Goal: Transaction & Acquisition: Purchase product/service

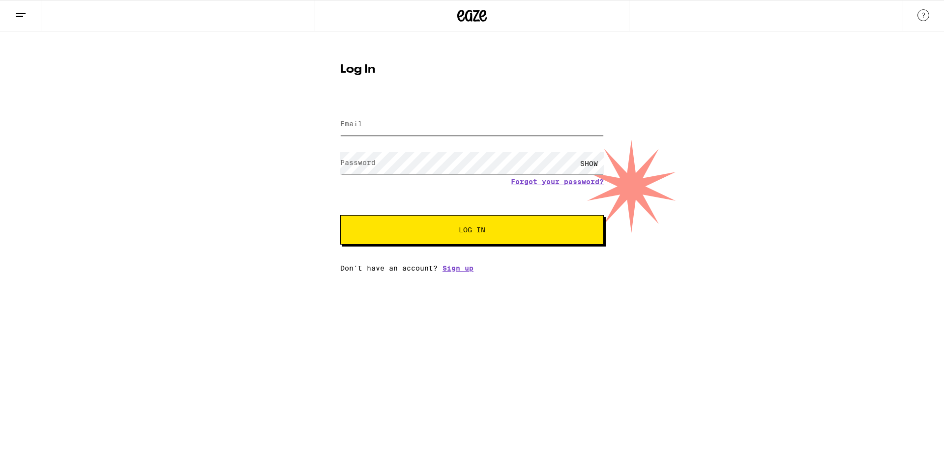
click at [350, 130] on input "Email" at bounding box center [471, 125] width 263 height 22
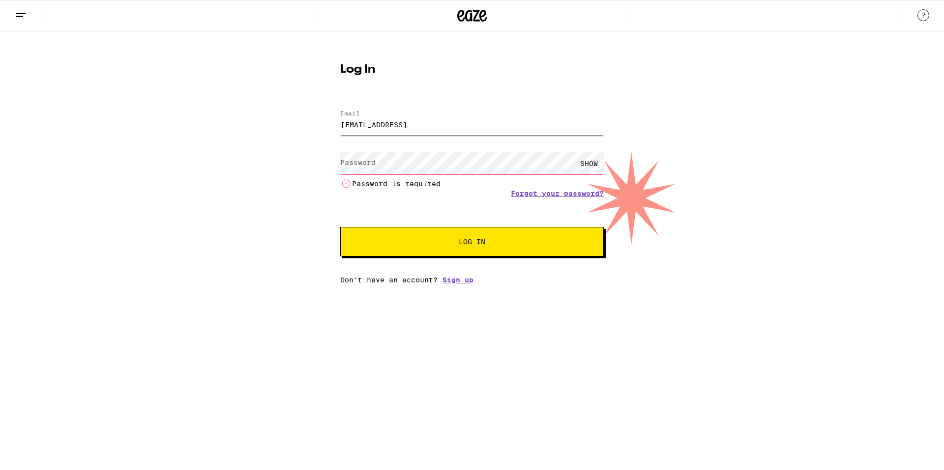
drag, startPoint x: 471, startPoint y: 126, endPoint x: 427, endPoint y: 128, distance: 44.8
click at [427, 128] on input "[EMAIL_ADDRESS]" at bounding box center [471, 125] width 263 height 22
type input "[EMAIL_ADDRESS][DOMAIN_NAME]"
click at [373, 164] on label "Password" at bounding box center [357, 163] width 35 height 8
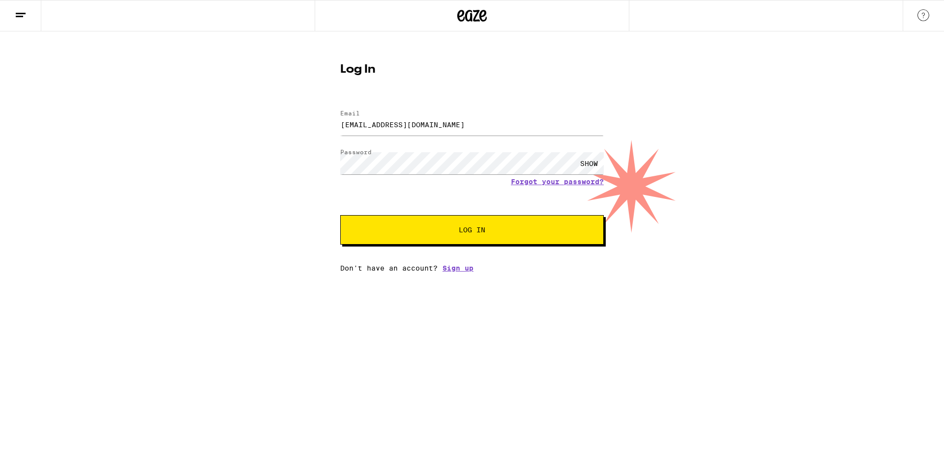
click at [458, 229] on span "Log In" at bounding box center [471, 230] width 27 height 7
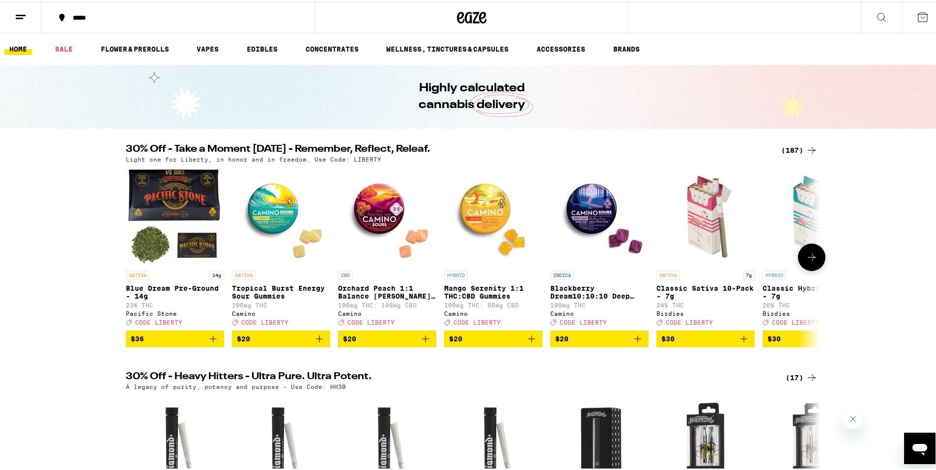
click at [211, 343] on icon "Add to bag" at bounding box center [213, 337] width 12 height 12
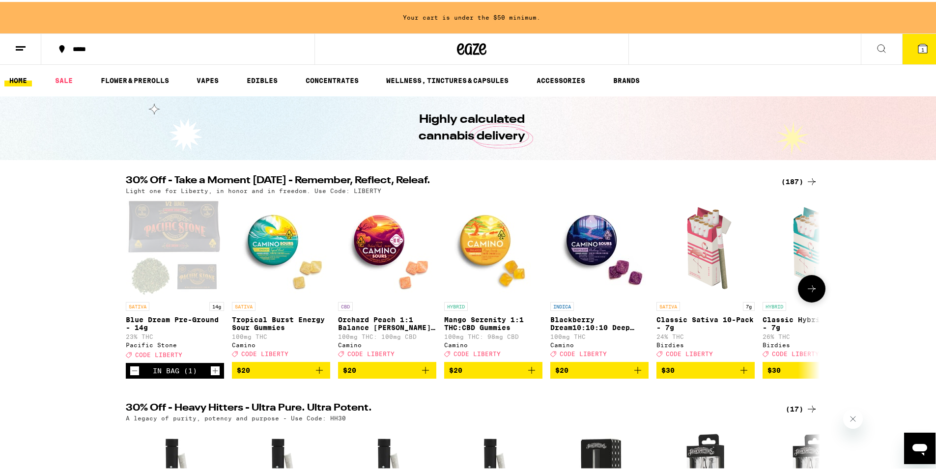
click at [808, 289] on icon at bounding box center [812, 287] width 12 height 12
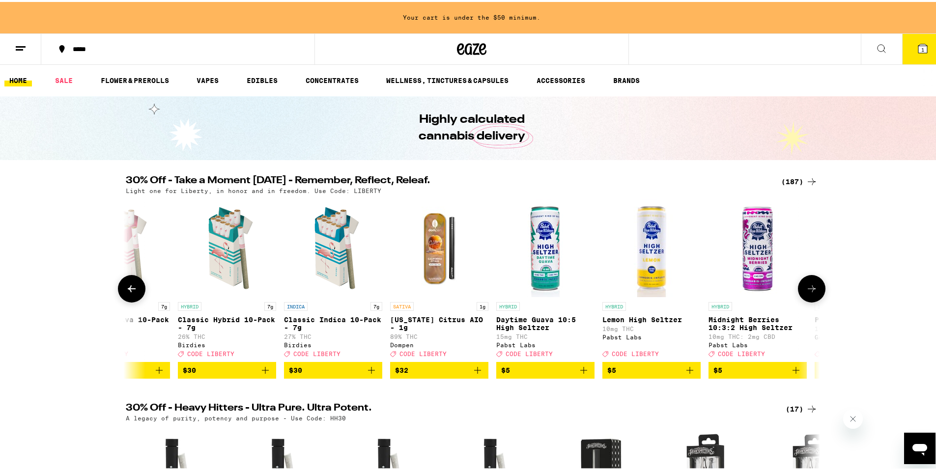
click at [808, 289] on icon at bounding box center [812, 287] width 12 height 12
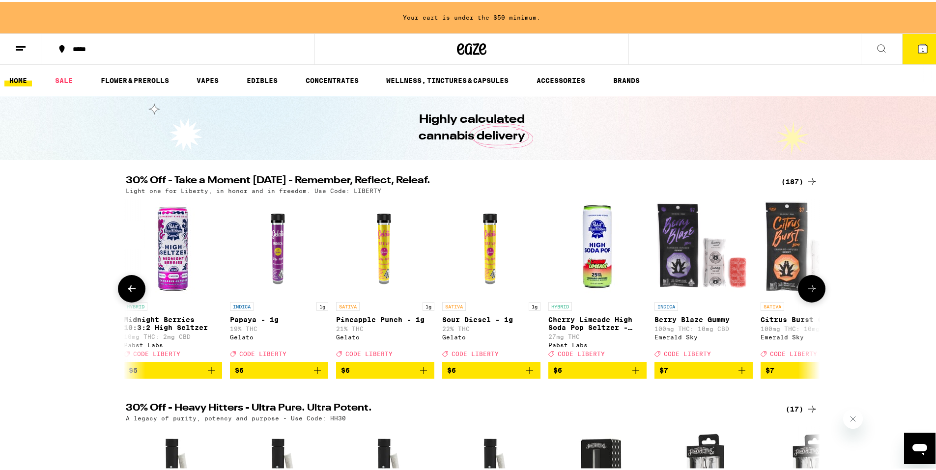
click at [808, 289] on icon at bounding box center [812, 287] width 12 height 12
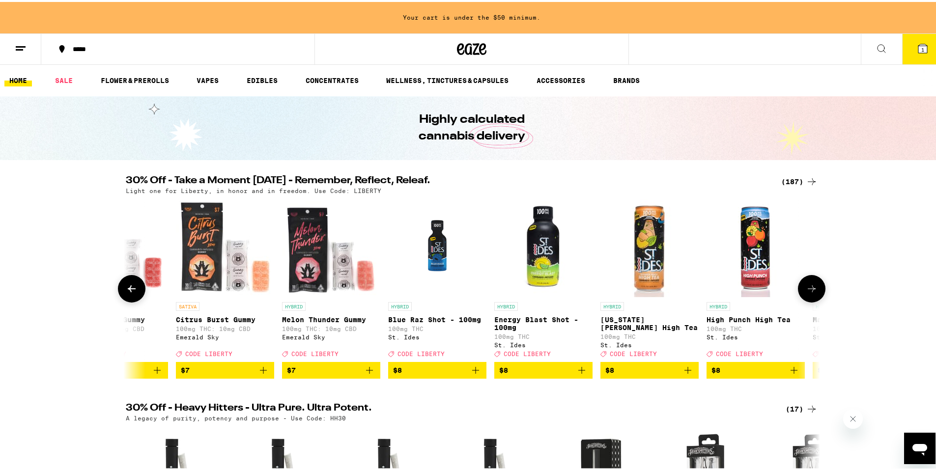
click at [808, 288] on icon at bounding box center [812, 287] width 12 height 12
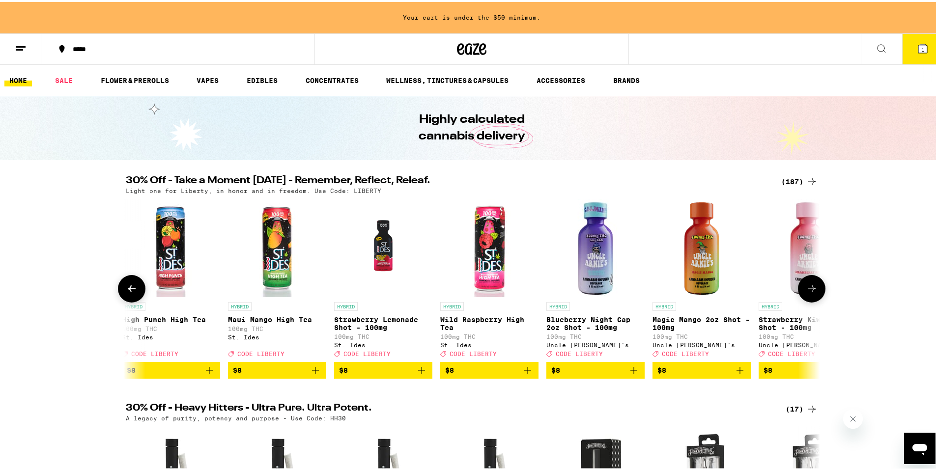
click at [808, 288] on icon at bounding box center [812, 287] width 12 height 12
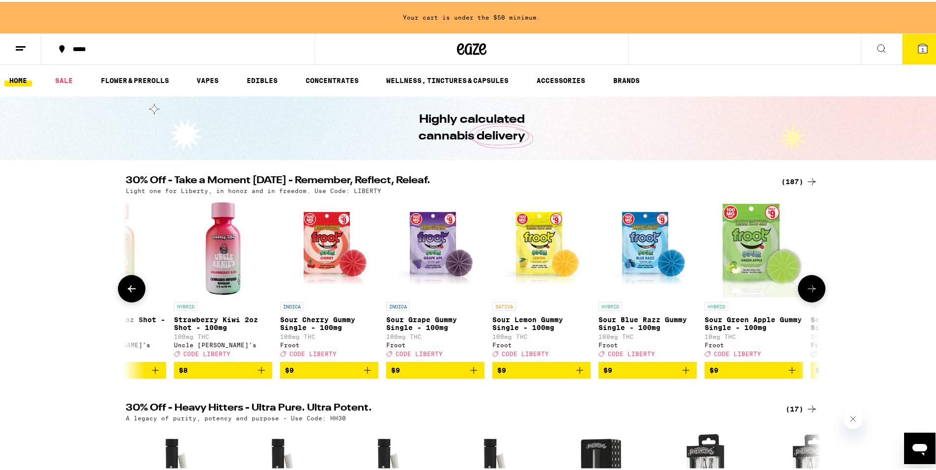
click at [808, 288] on icon at bounding box center [812, 287] width 12 height 12
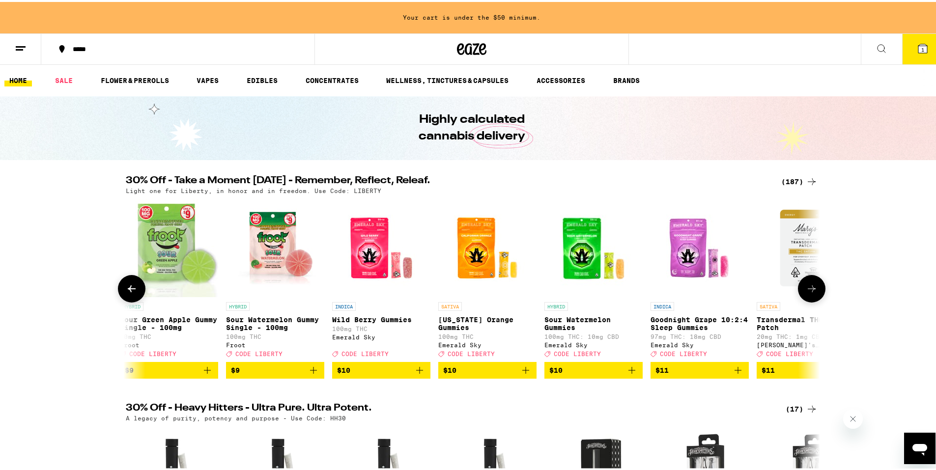
click at [417, 374] on icon "Add to bag" at bounding box center [420, 369] width 12 height 12
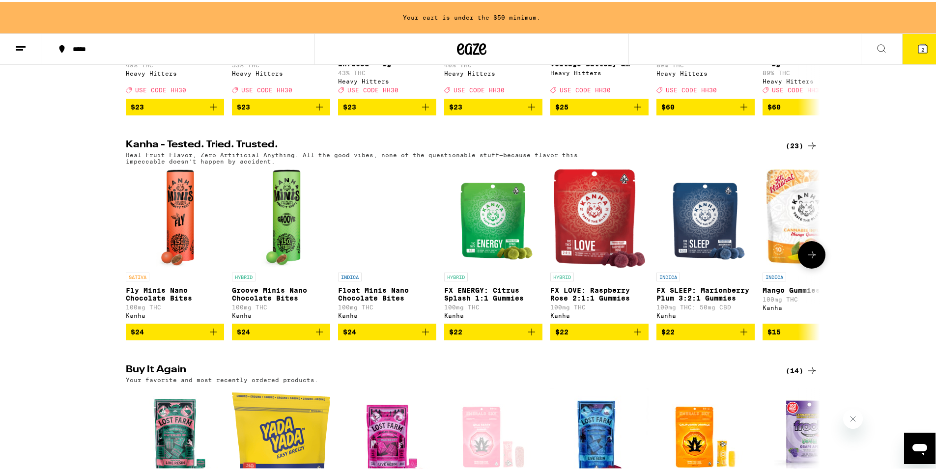
scroll to position [639, 0]
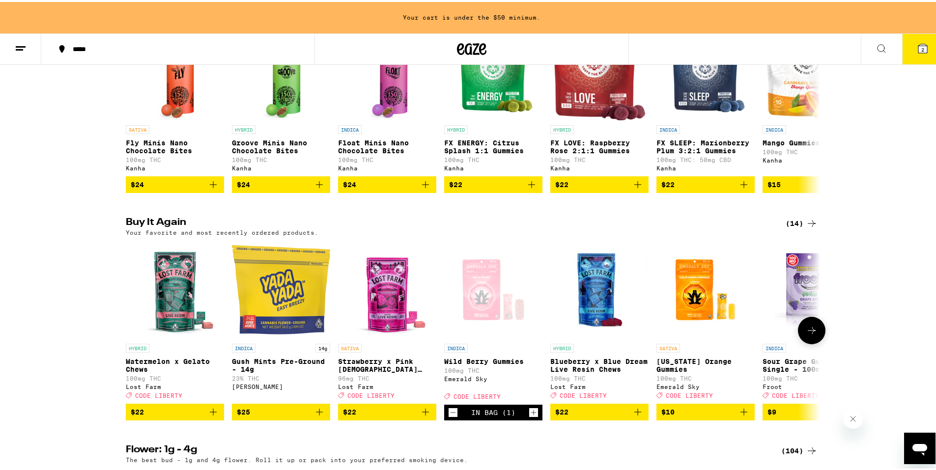
click at [635, 416] on icon "Add to bag" at bounding box center [638, 410] width 12 height 12
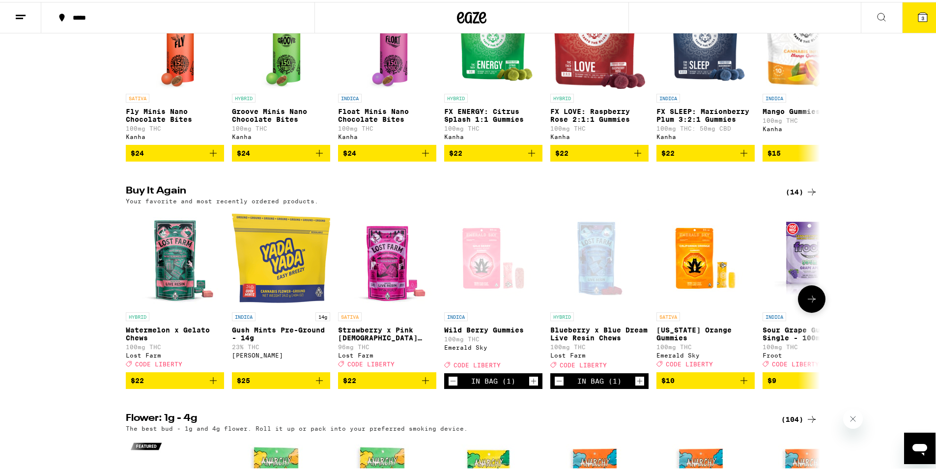
scroll to position [607, 0]
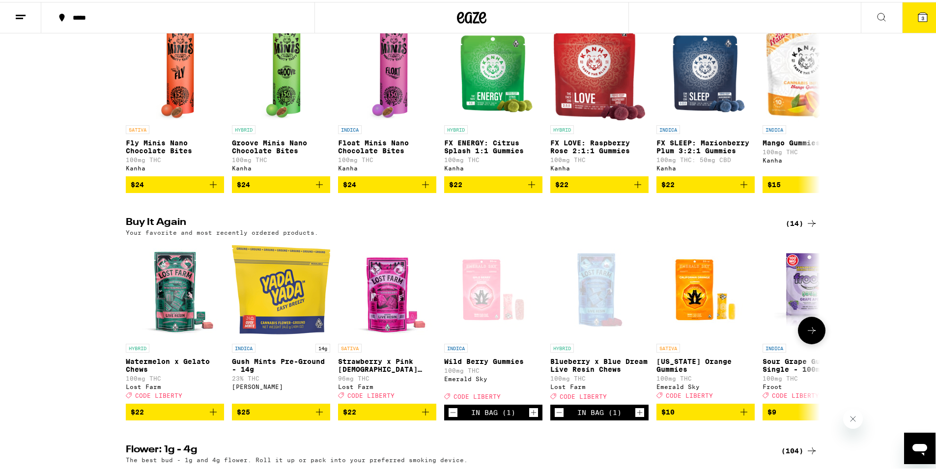
click at [807, 335] on icon at bounding box center [812, 329] width 12 height 12
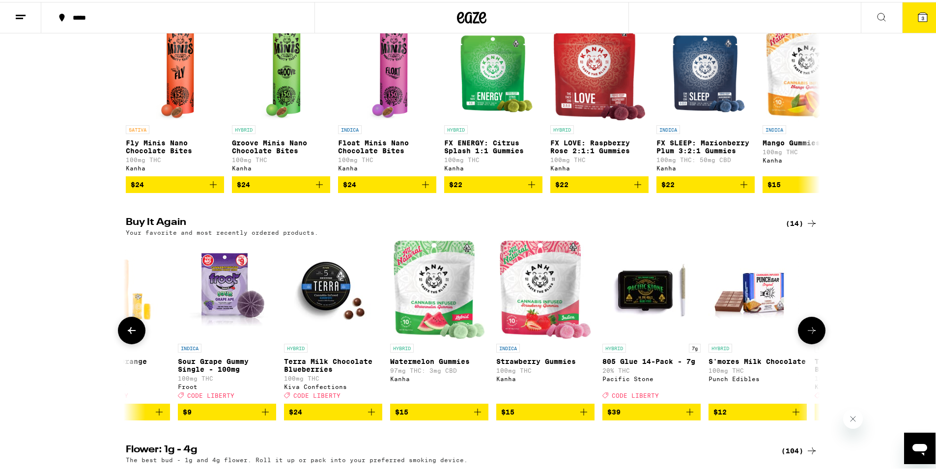
click at [806, 335] on icon at bounding box center [812, 329] width 12 height 12
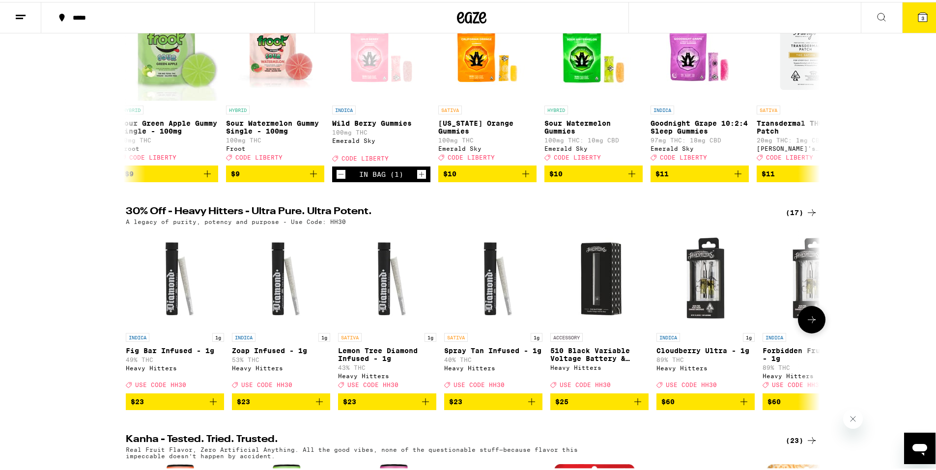
scroll to position [18, 0]
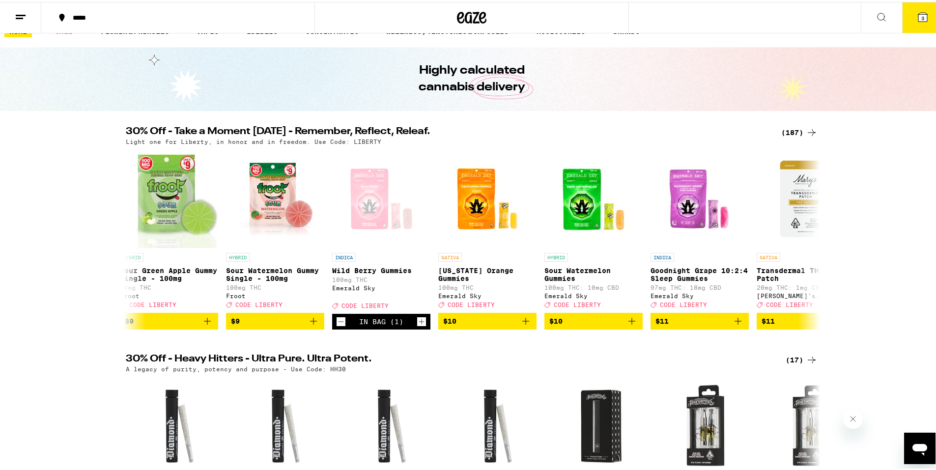
click at [918, 12] on icon at bounding box center [922, 15] width 9 height 9
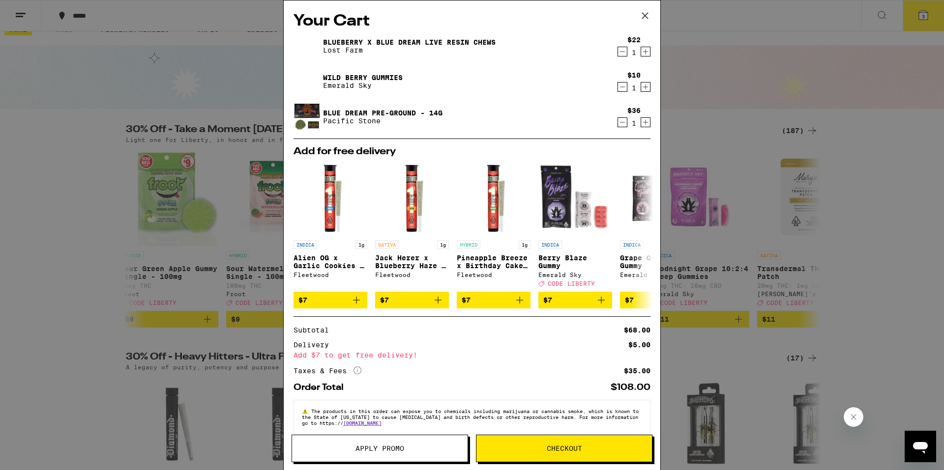
click at [648, 18] on icon at bounding box center [644, 15] width 15 height 15
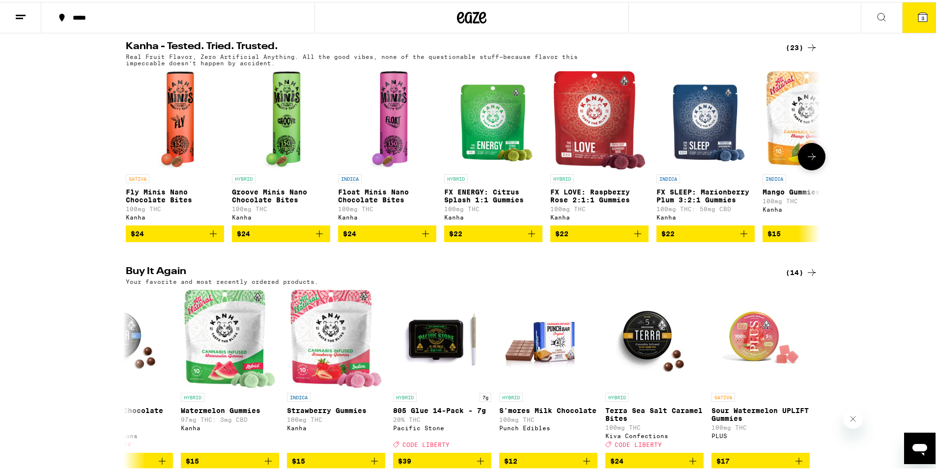
scroll to position [657, 0]
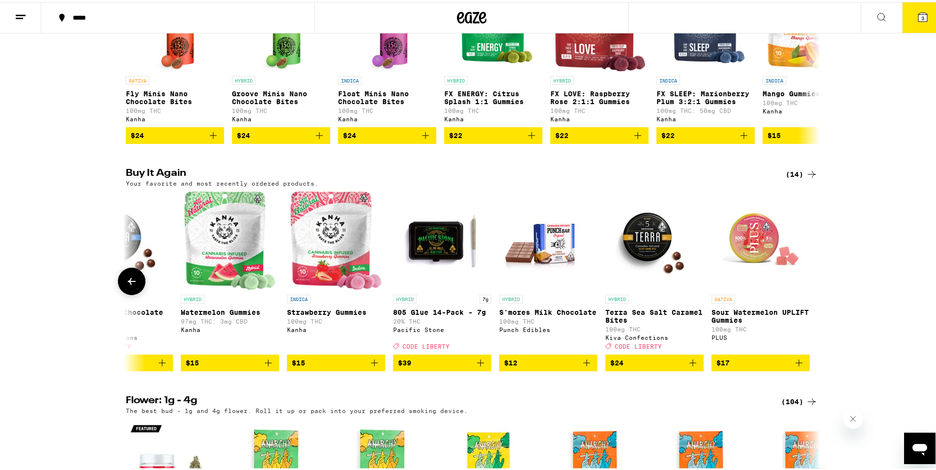
click at [133, 286] on icon at bounding box center [132, 280] width 12 height 12
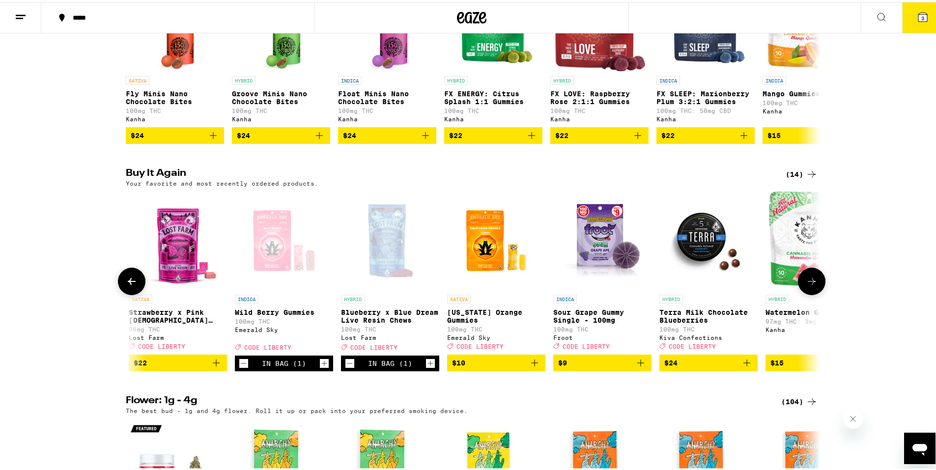
click at [532, 367] on icon "Add to bag" at bounding box center [535, 361] width 12 height 12
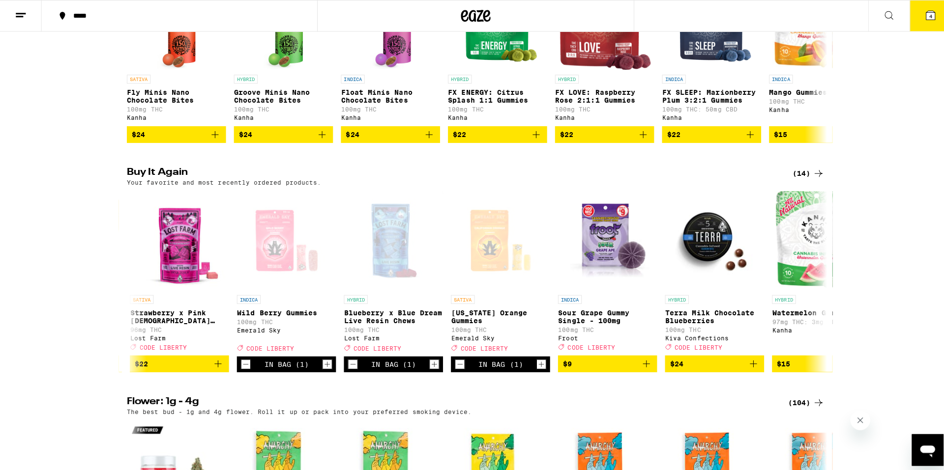
scroll to position [411, 0]
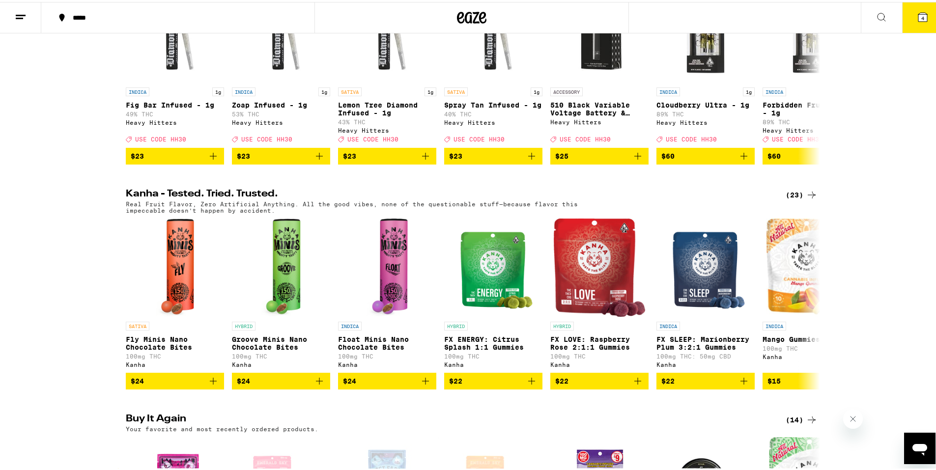
click at [918, 18] on icon at bounding box center [922, 15] width 9 height 9
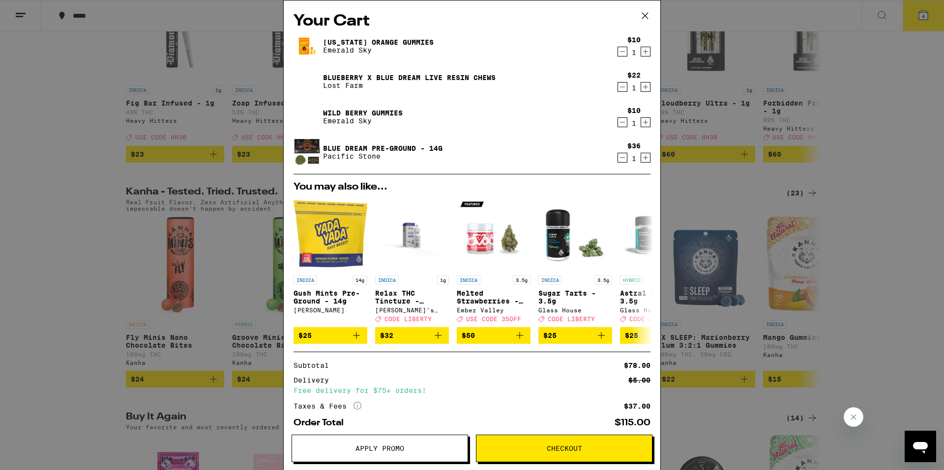
click at [353, 147] on link "Blue Dream Pre-Ground - 14g" at bounding box center [382, 148] width 119 height 8
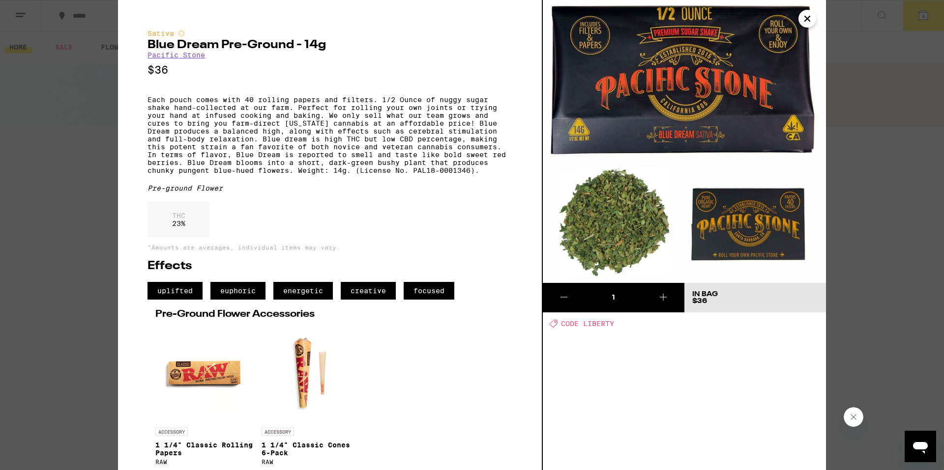
click at [802, 16] on icon "Close" at bounding box center [807, 18] width 12 height 15
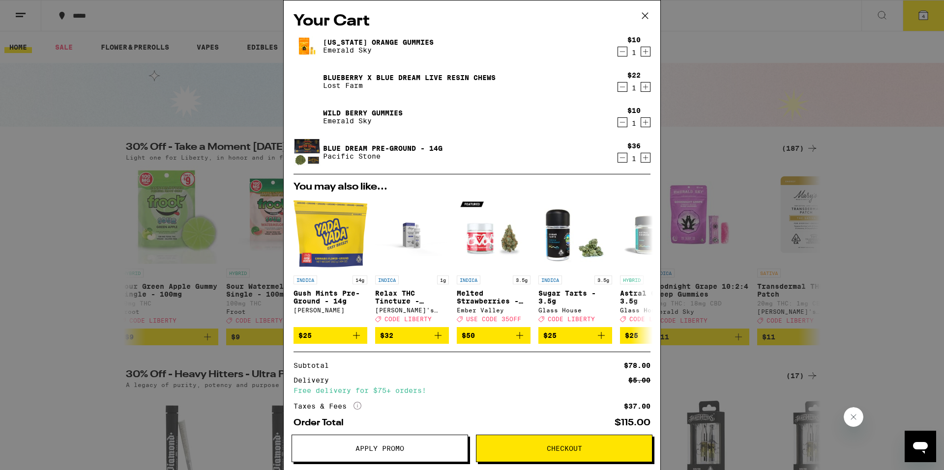
click at [414, 448] on span "Apply Promo" at bounding box center [379, 448] width 175 height 7
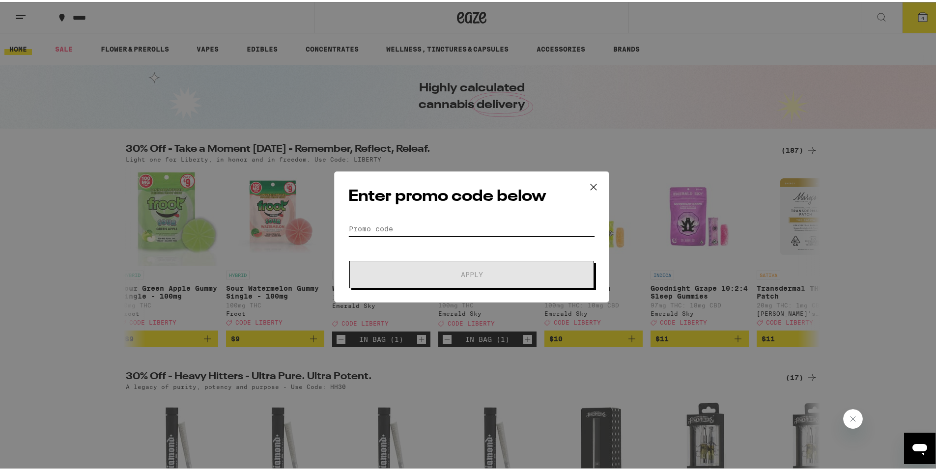
click at [359, 232] on input "Promo Code" at bounding box center [471, 227] width 247 height 15
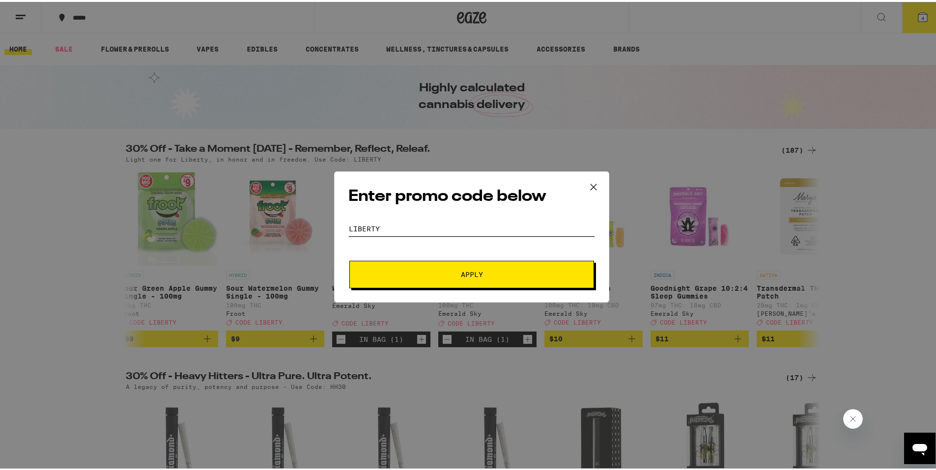
type input "Liberty"
click at [483, 272] on span "Apply" at bounding box center [471, 272] width 177 height 7
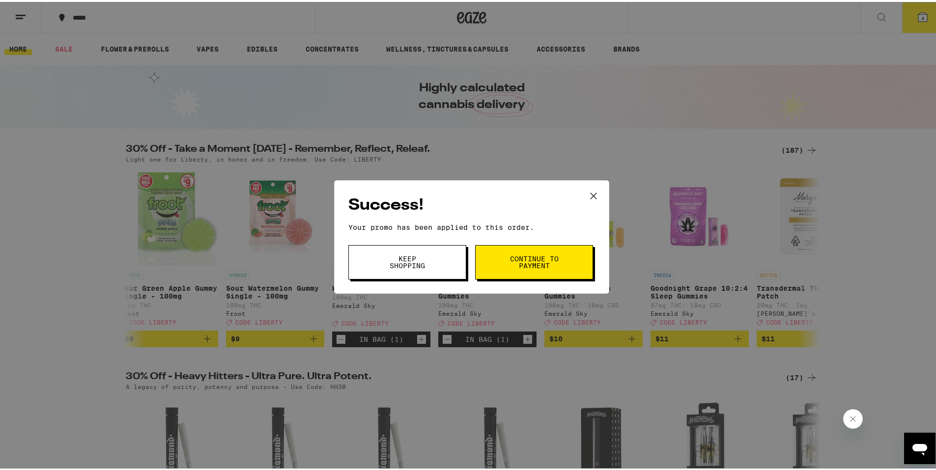
click at [546, 267] on span "Continue to payment" at bounding box center [534, 261] width 50 height 14
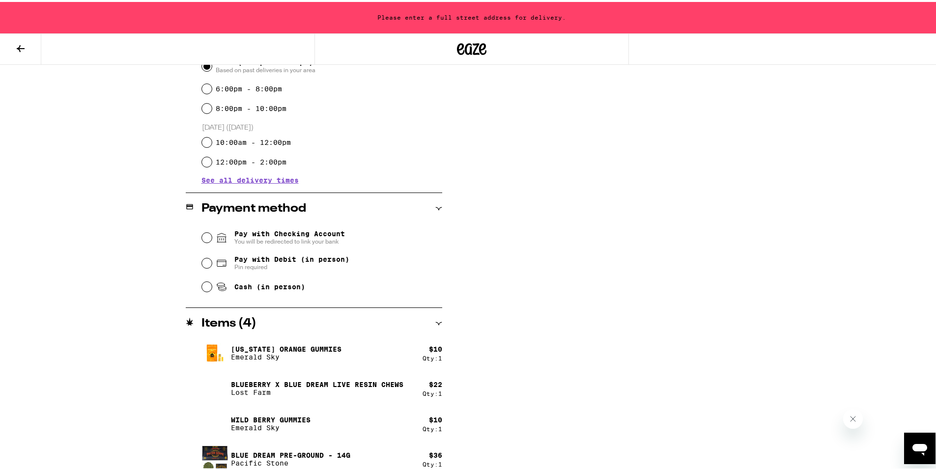
scroll to position [304, 0]
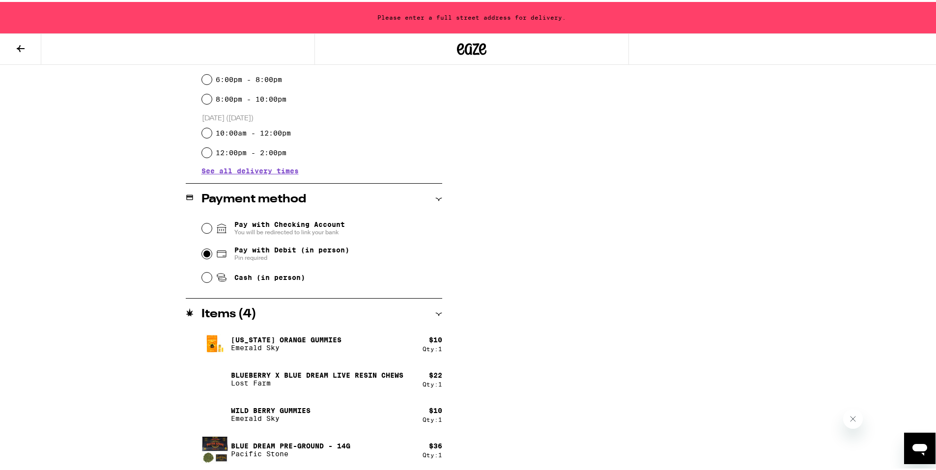
click at [202, 254] on input "Pay with Debit (in person) Pin required" at bounding box center [207, 252] width 10 height 10
radio input "true"
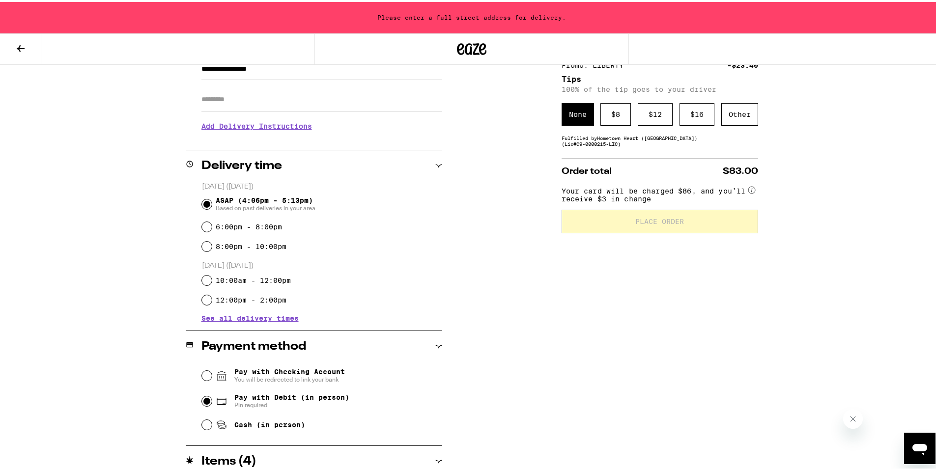
scroll to position [0, 0]
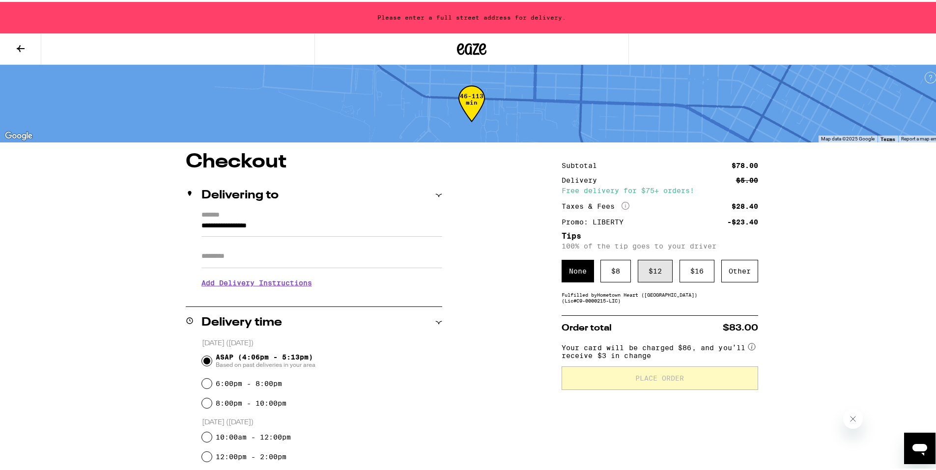
click at [651, 273] on div "$ 12" at bounding box center [655, 269] width 35 height 23
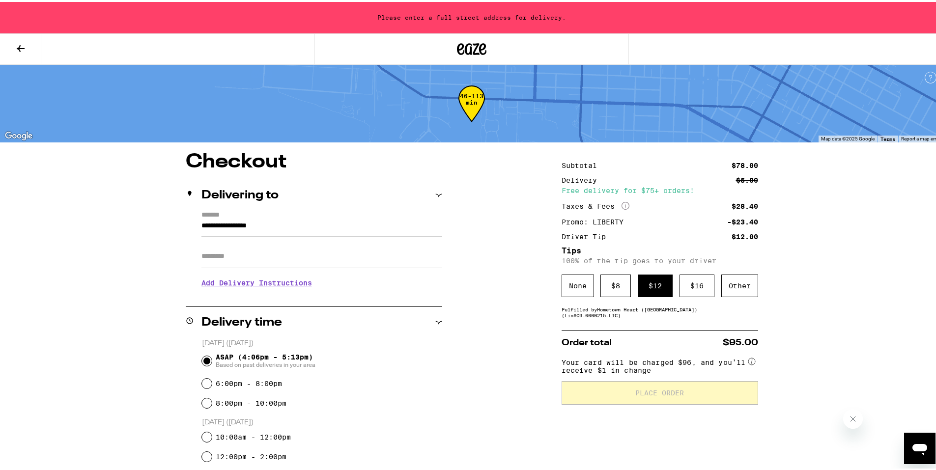
click at [751, 363] on circle at bounding box center [751, 359] width 7 height 7
click at [263, 281] on h3 "Add Delivery Instructions" at bounding box center [321, 281] width 241 height 23
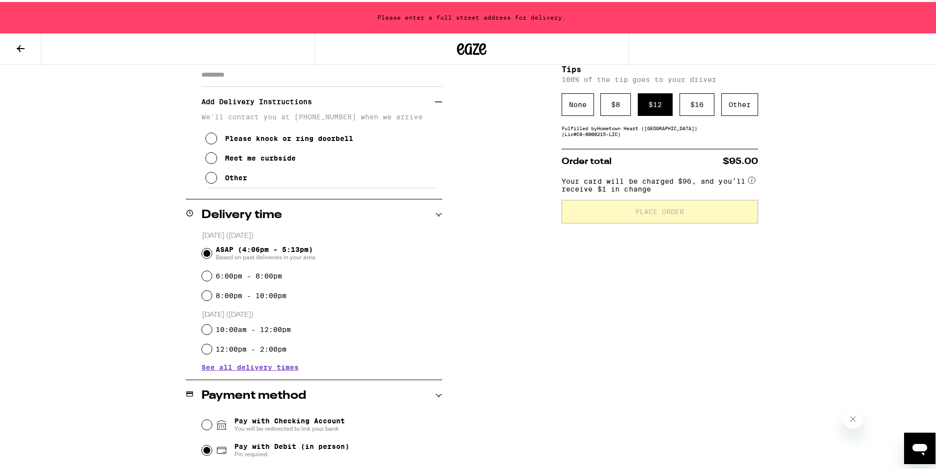
scroll to position [83, 0]
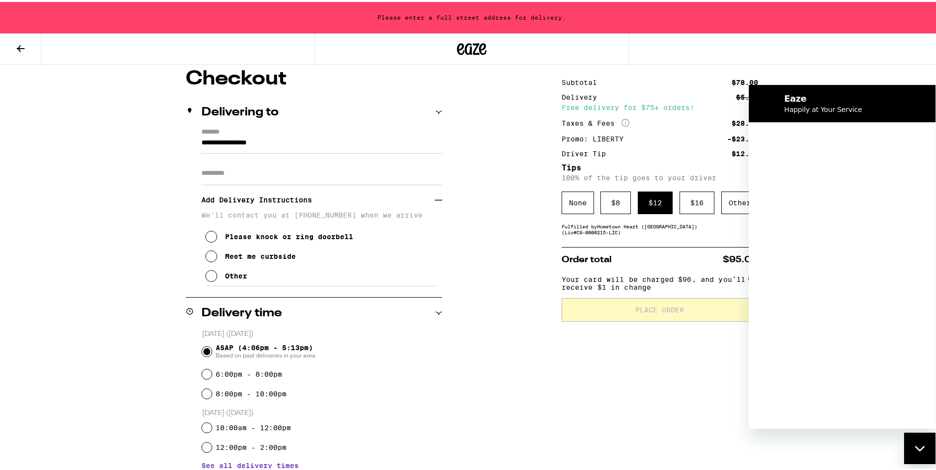
scroll to position [0, 0]
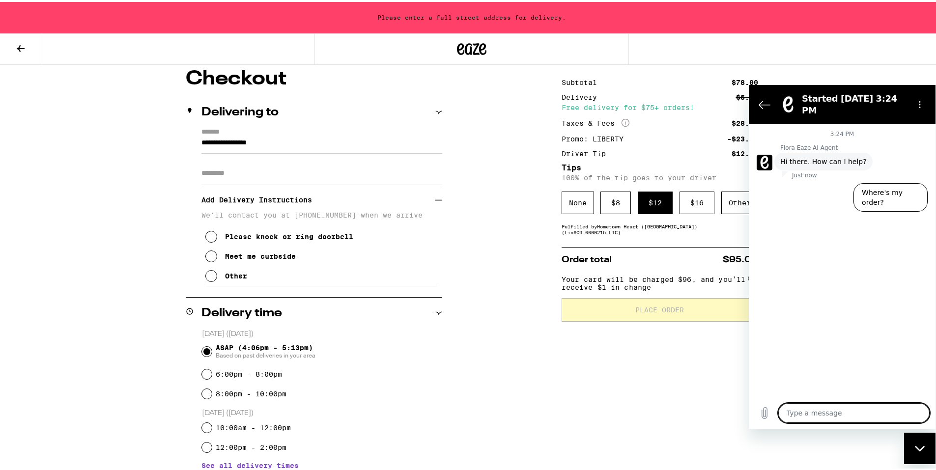
type textarea "I"
type textarea "x"
type textarea "I"
type textarea "x"
type textarea "I a"
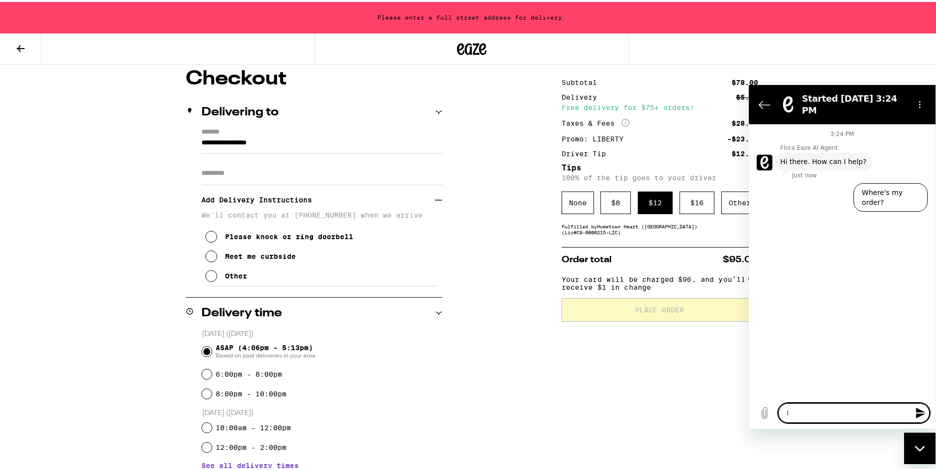
type textarea "x"
type textarea "I am"
type textarea "x"
type textarea "I am"
type textarea "x"
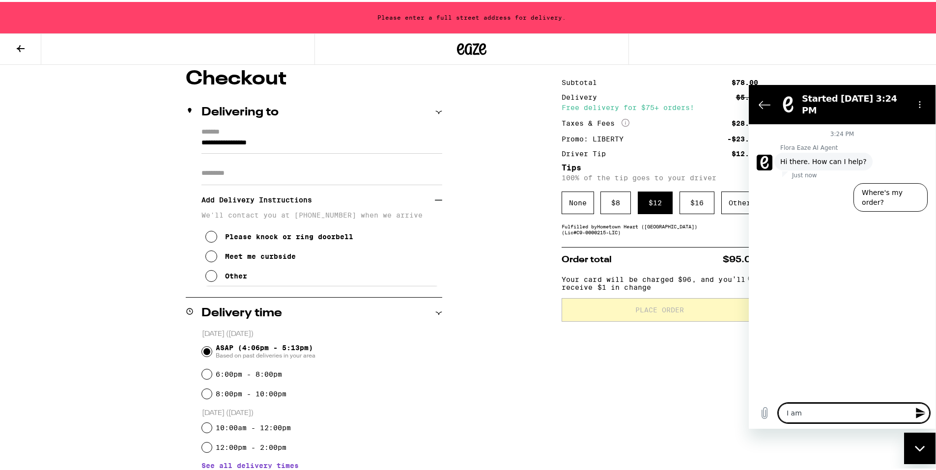
type textarea "I am o"
type textarea "x"
type textarea "I am on"
type textarea "x"
type textarea "I am on"
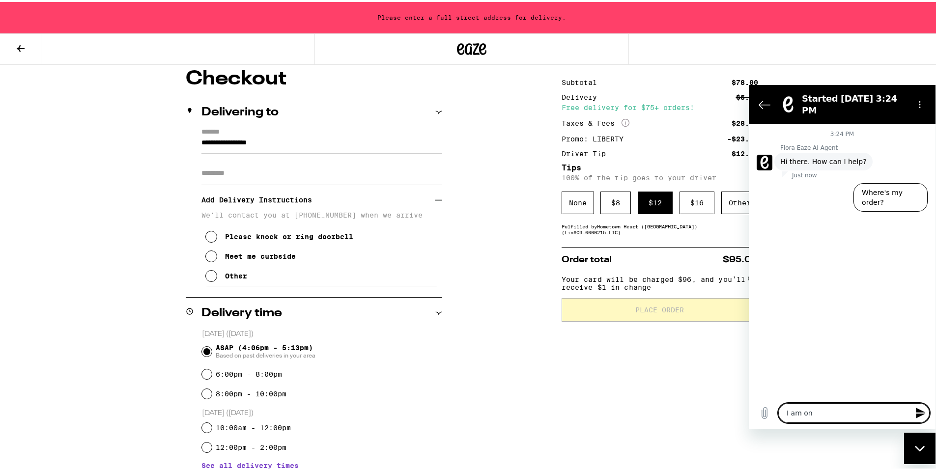
type textarea "x"
type textarea "I am on c"
type textarea "x"
type textarea "I am on ch"
type textarea "x"
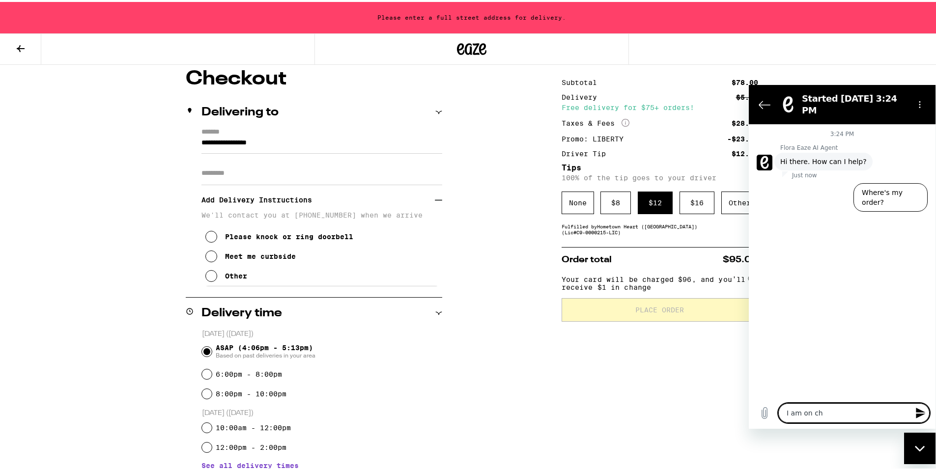
type textarea "I am on che"
type textarea "x"
type textarea "I am on chec"
type textarea "x"
type textarea "I am on check"
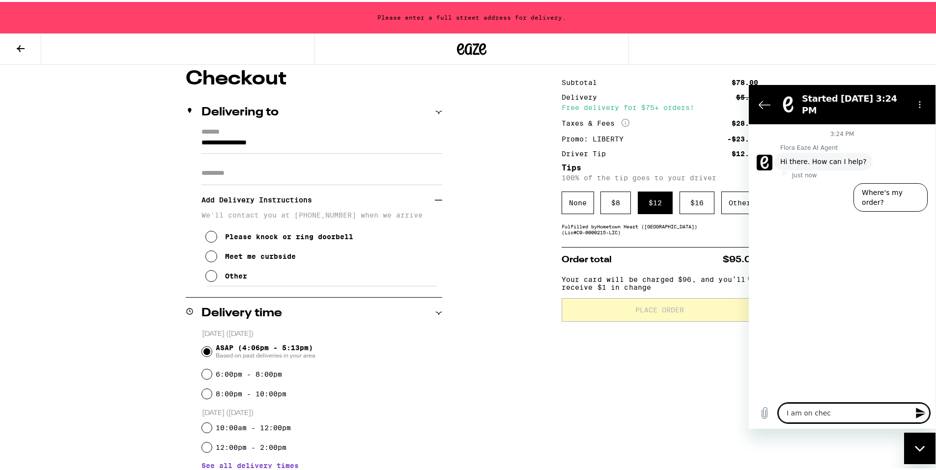
type textarea "x"
type textarea "I am on checko"
type textarea "x"
type textarea "I am on checkou"
type textarea "x"
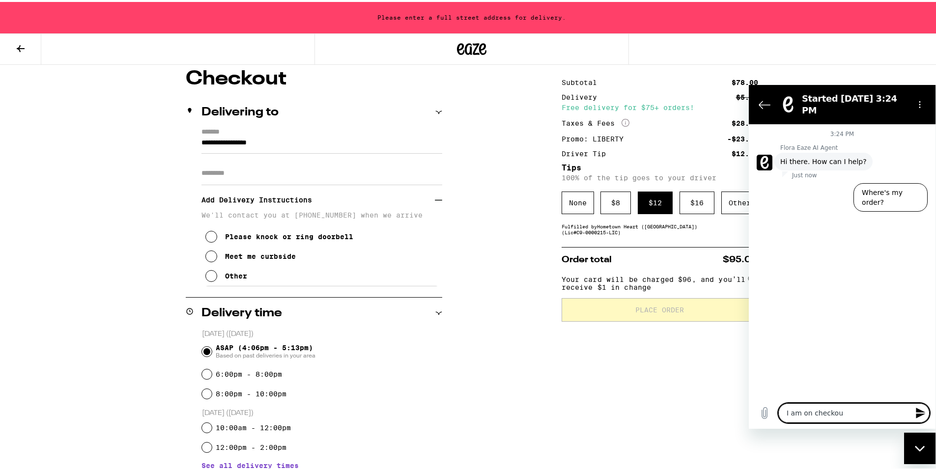
type textarea "I am on checkout"
type textarea "x"
type textarea "I am on checkout"
type textarea "x"
type textarea "I am on checkout p"
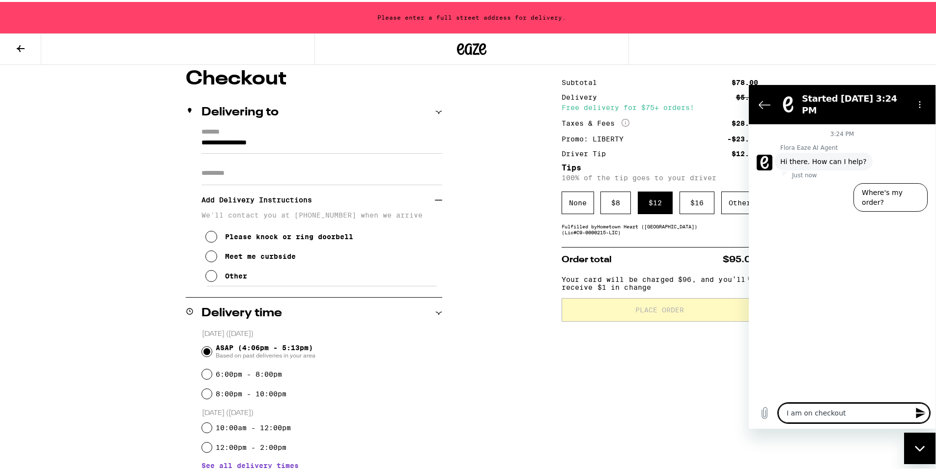
type textarea "x"
type textarea "I am on checkout pa"
type textarea "x"
type textarea "I am on checkout pag"
type textarea "x"
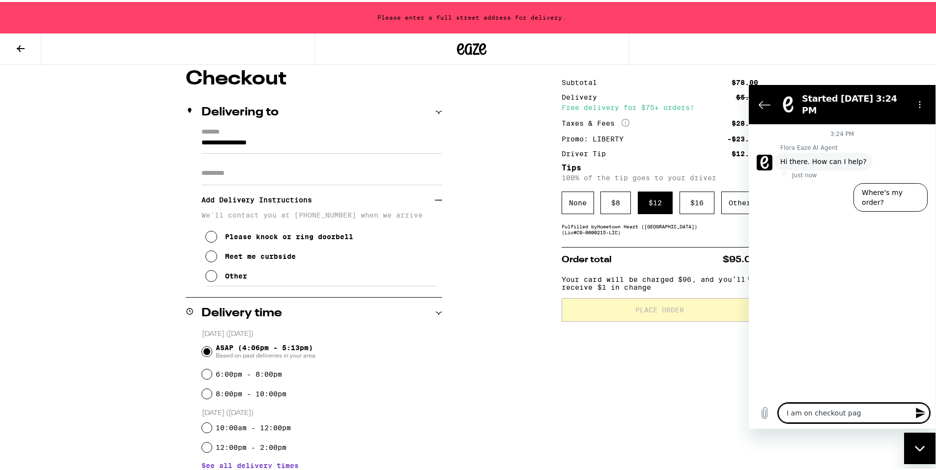
type textarea "I am on checkout page"
type textarea "x"
type textarea "I am on checkout page"
type textarea "x"
type textarea "I am on checkout page a"
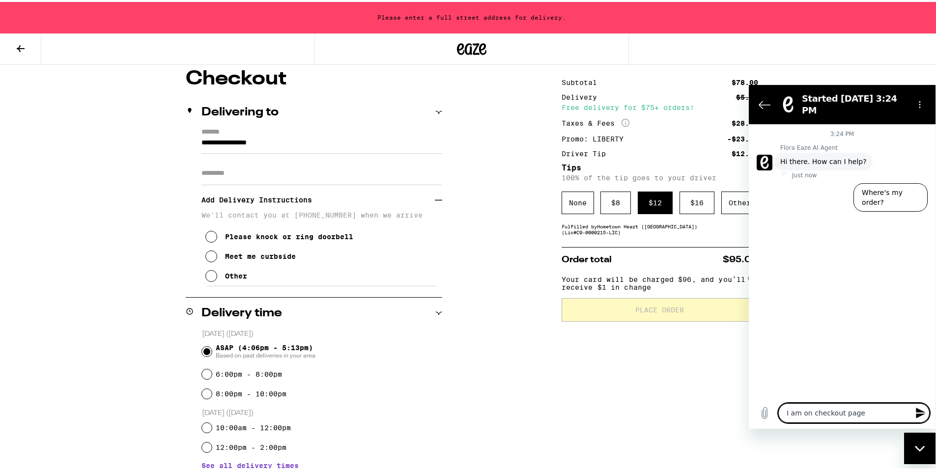
type textarea "x"
type textarea "I am on checkout page an"
type textarea "x"
type textarea "I am on checkout page and"
type textarea "x"
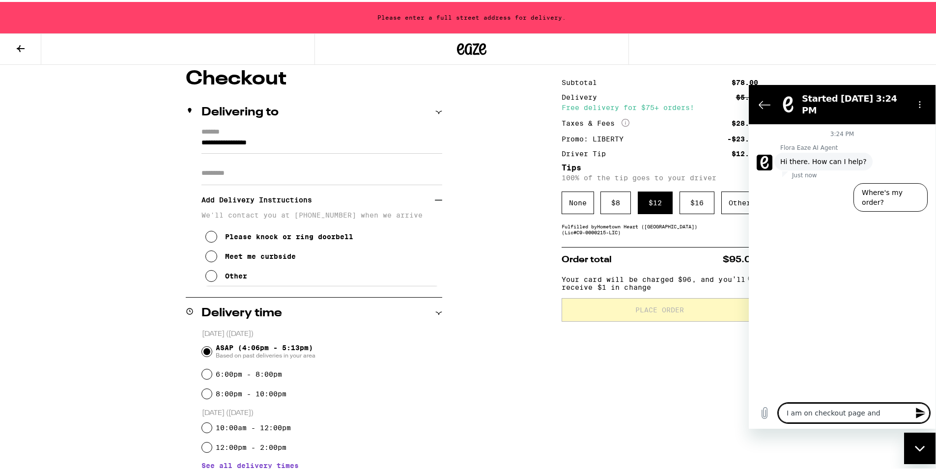
type textarea "I am on checkout page and"
type textarea "x"
drag, startPoint x: 879, startPoint y: 412, endPoint x: 781, endPoint y: 420, distance: 98.1
click at [781, 420] on div "Type a message I am on checkout page and x" at bounding box center [853, 413] width 151 height 20
drag, startPoint x: 921, startPoint y: 449, endPoint x: 1775, endPoint y: 855, distance: 945.0
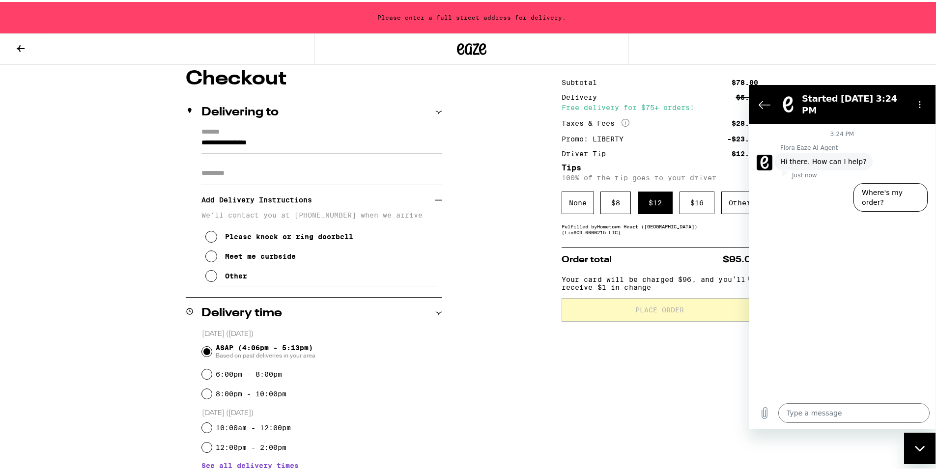
click at [921, 449] on icon "Close messaging window" at bounding box center [920, 447] width 10 height 5
type textarea "x"
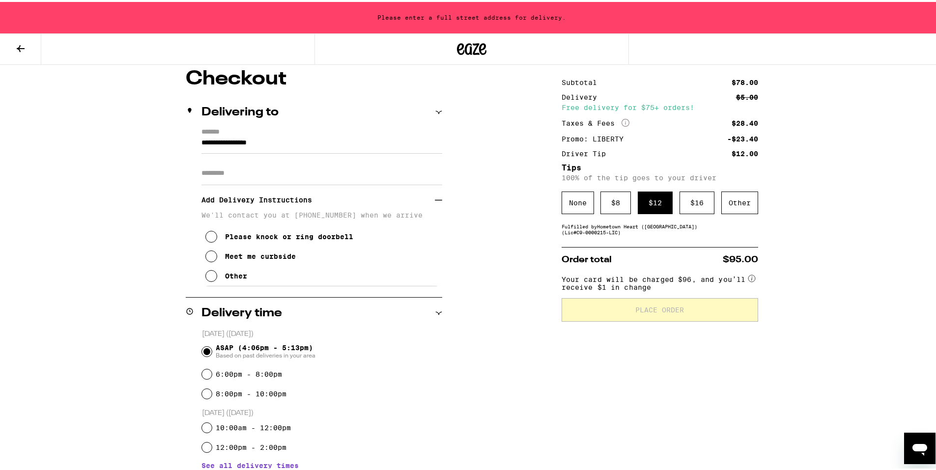
drag, startPoint x: 282, startPoint y: 140, endPoint x: 190, endPoint y: 144, distance: 92.0
click at [190, 144] on div "**********" at bounding box center [314, 205] width 257 height 158
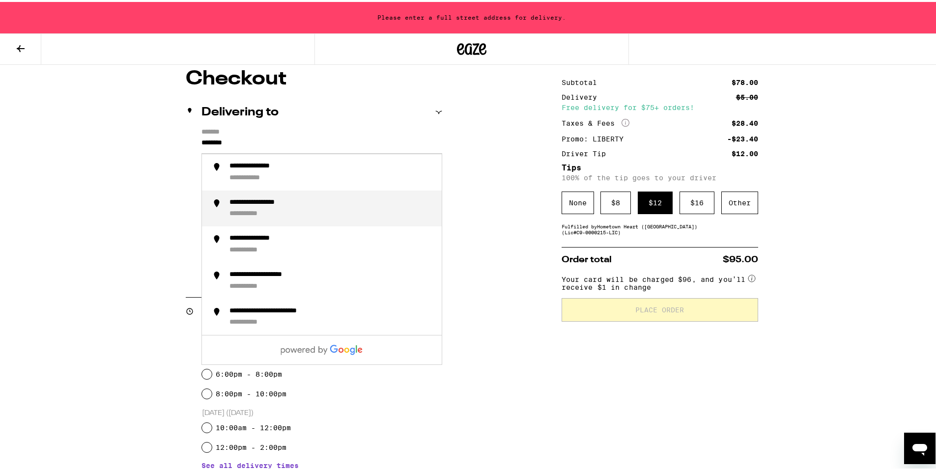
click at [264, 207] on div "**********" at bounding box center [331, 207] width 204 height 21
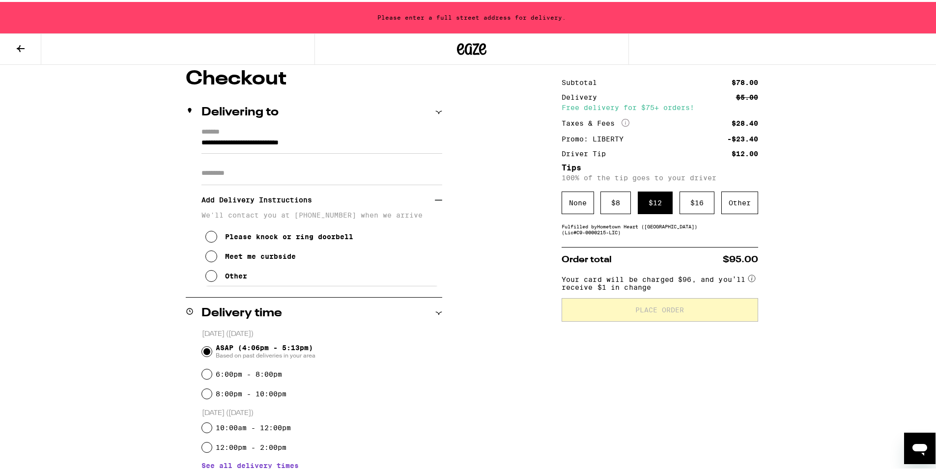
type input "**********"
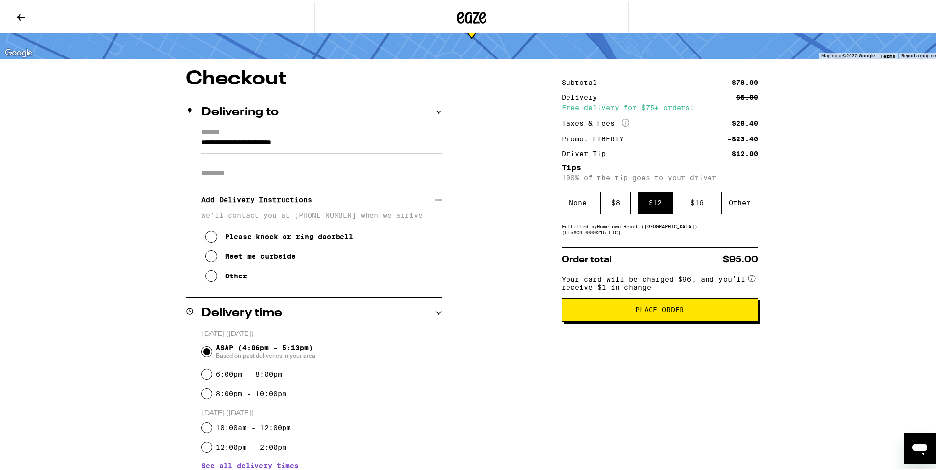
click at [648, 312] on span "Place Order" at bounding box center [659, 308] width 49 height 7
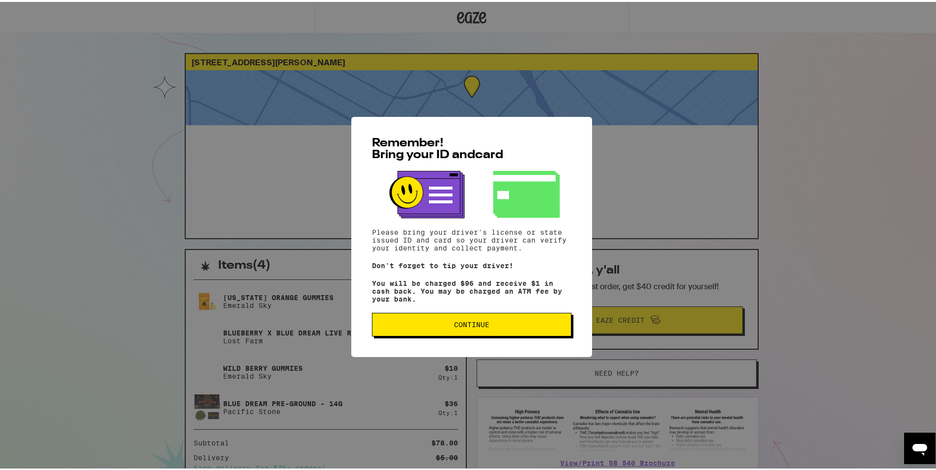
click at [456, 323] on span "Continue" at bounding box center [471, 322] width 35 height 7
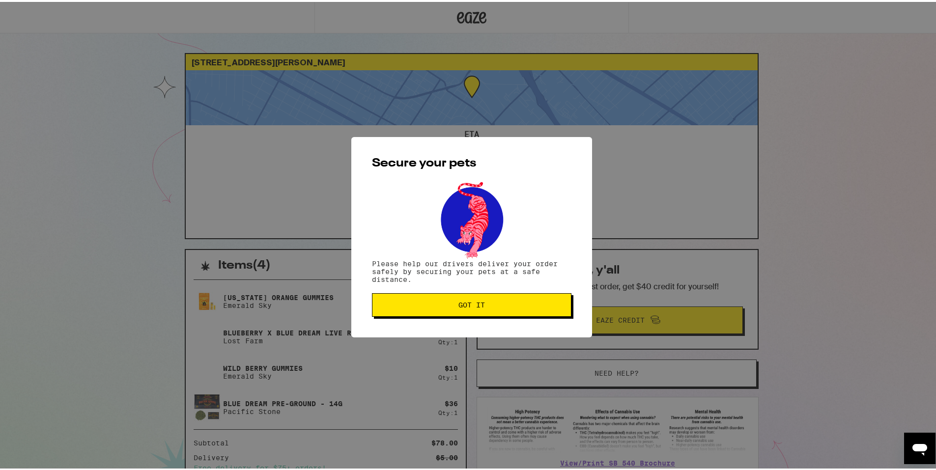
click at [484, 298] on button "Got it" at bounding box center [472, 303] width 200 height 24
